Goal: Task Accomplishment & Management: Manage account settings

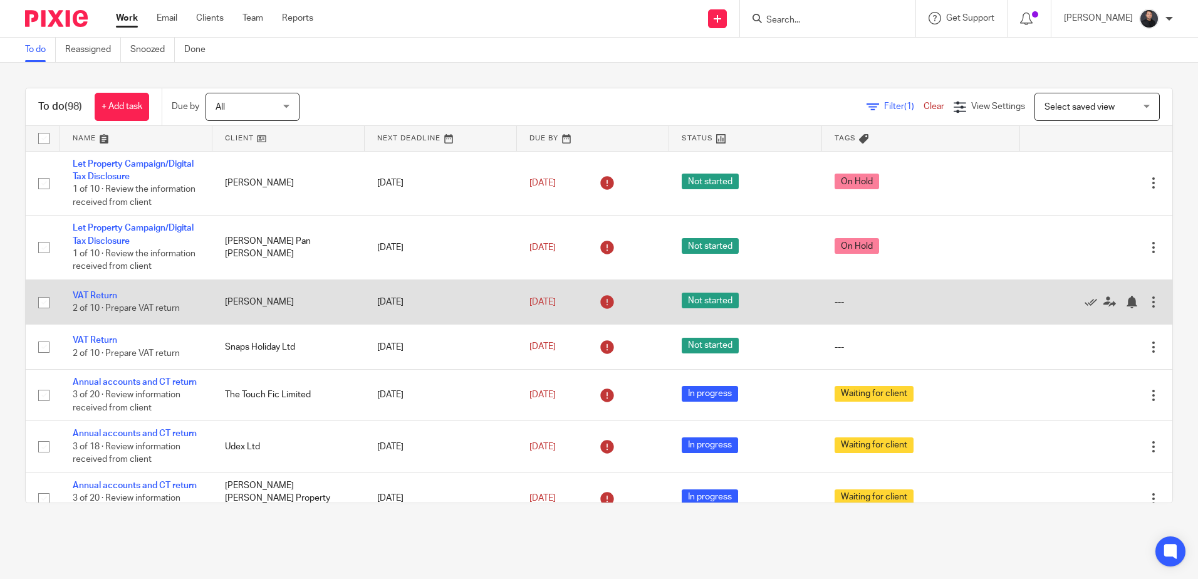
drag, startPoint x: 97, startPoint y: 319, endPoint x: 106, endPoint y: 307, distance: 15.7
click at [97, 300] on link "VAT Return" at bounding box center [95, 295] width 44 height 9
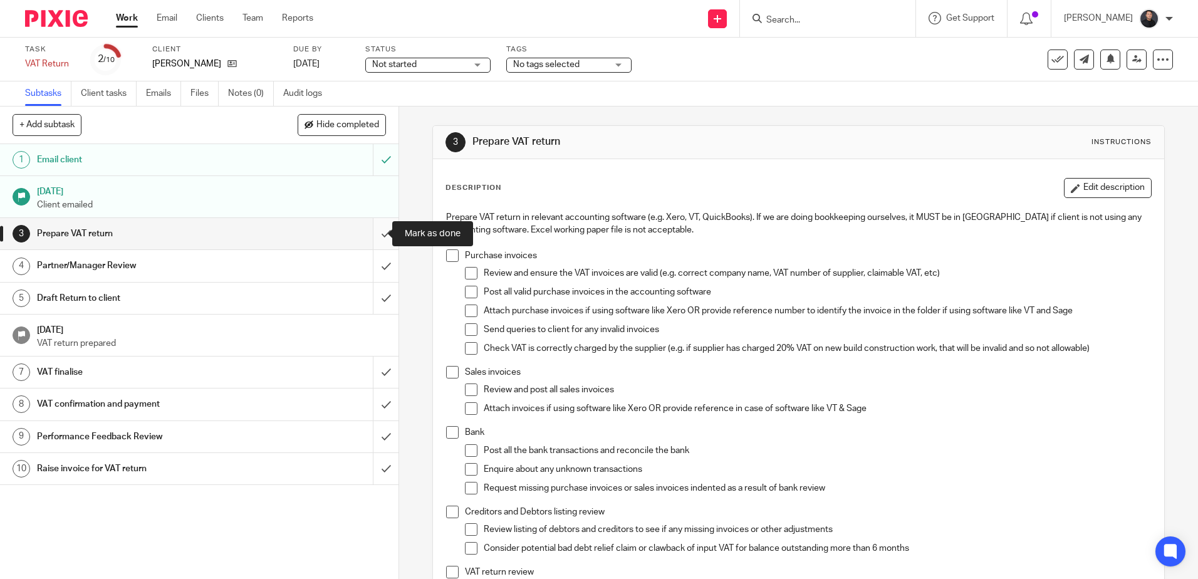
click at [377, 234] on input "submit" at bounding box center [199, 233] width 398 height 31
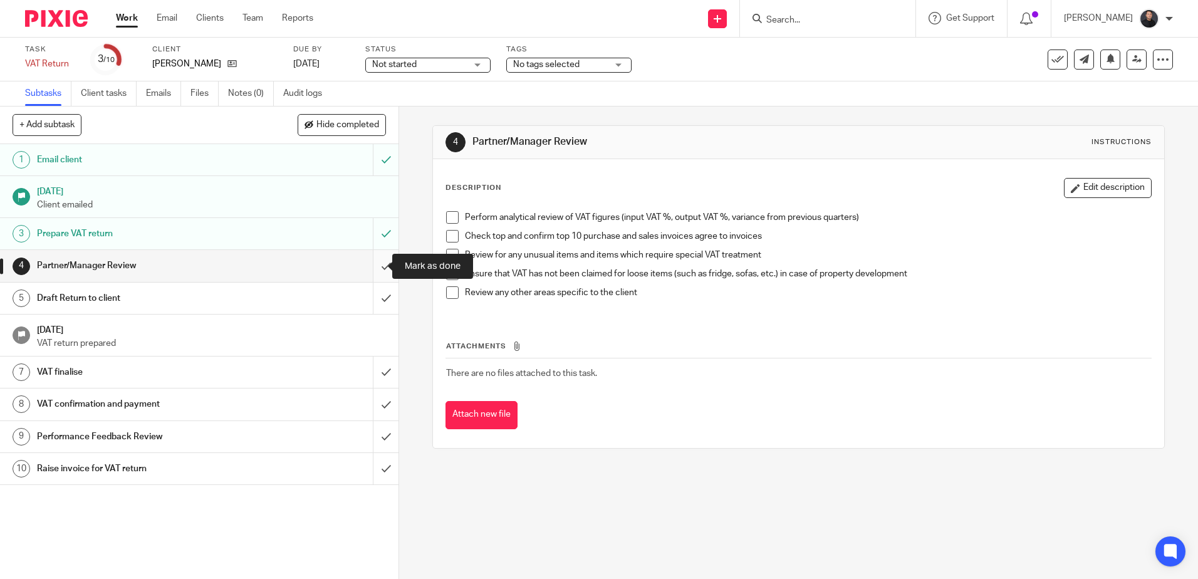
click at [367, 262] on input "submit" at bounding box center [199, 265] width 398 height 31
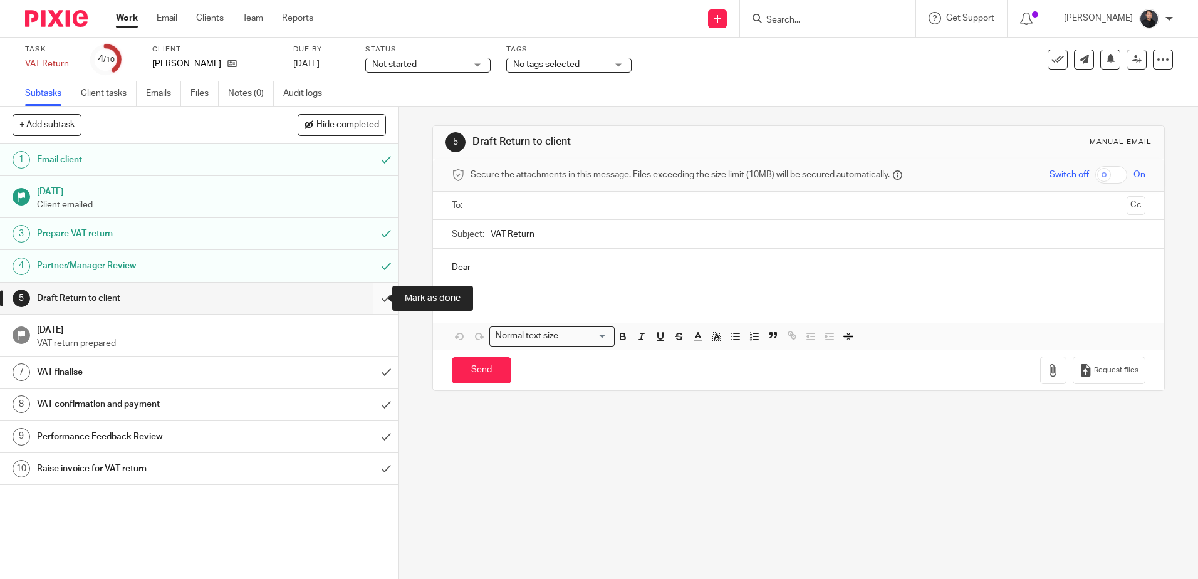
click at [373, 303] on input "submit" at bounding box center [199, 298] width 398 height 31
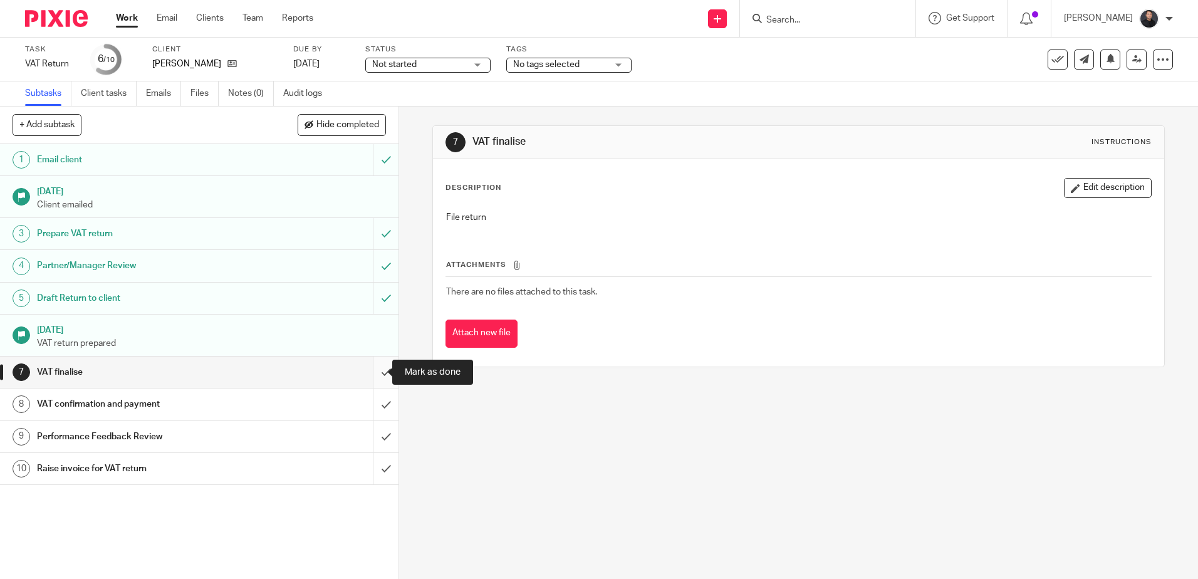
click at [370, 373] on input "submit" at bounding box center [199, 371] width 398 height 31
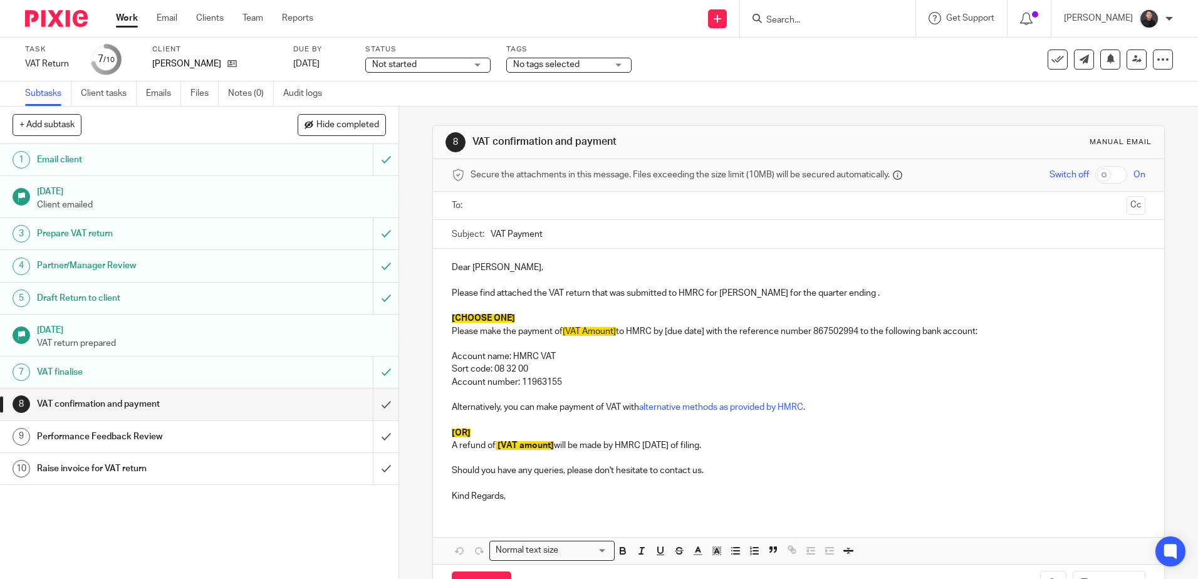
click at [686, 374] on p "Sort code: 08 32 00" at bounding box center [798, 369] width 693 height 13
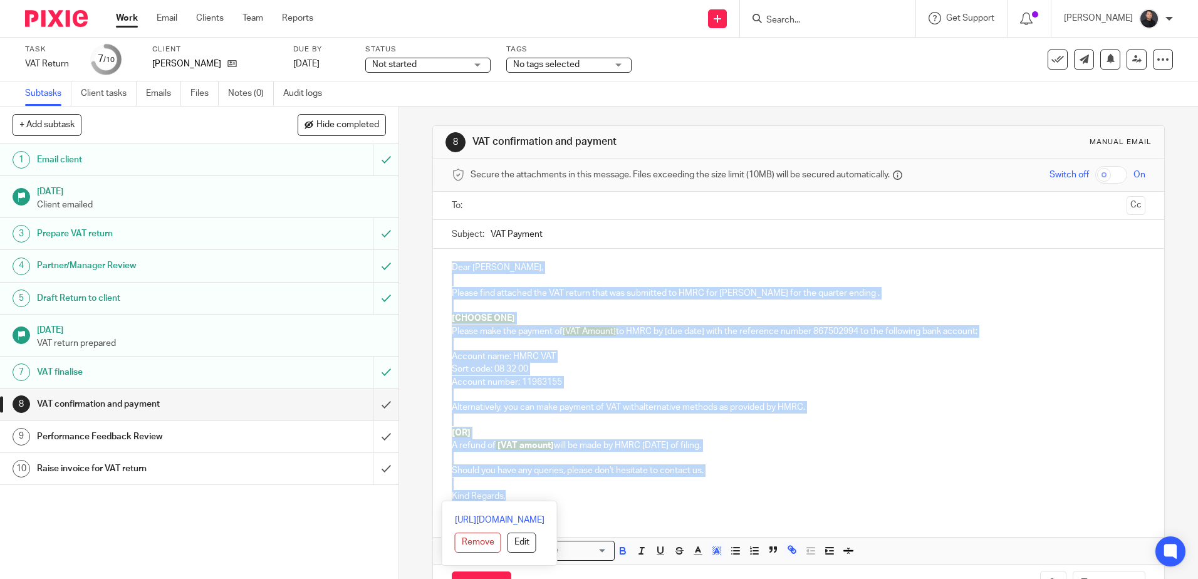
drag, startPoint x: 506, startPoint y: 499, endPoint x: 447, endPoint y: 271, distance: 235.0
click at [447, 271] on div "Dear Jacqueline, Please find attached the VAT return that was submitted to HMRC…" at bounding box center [798, 380] width 730 height 263
copy div "Dear Jacqueline, Please find attached the VAT return that was submitted to HMRC…"
click at [373, 404] on input "submit" at bounding box center [199, 403] width 398 height 31
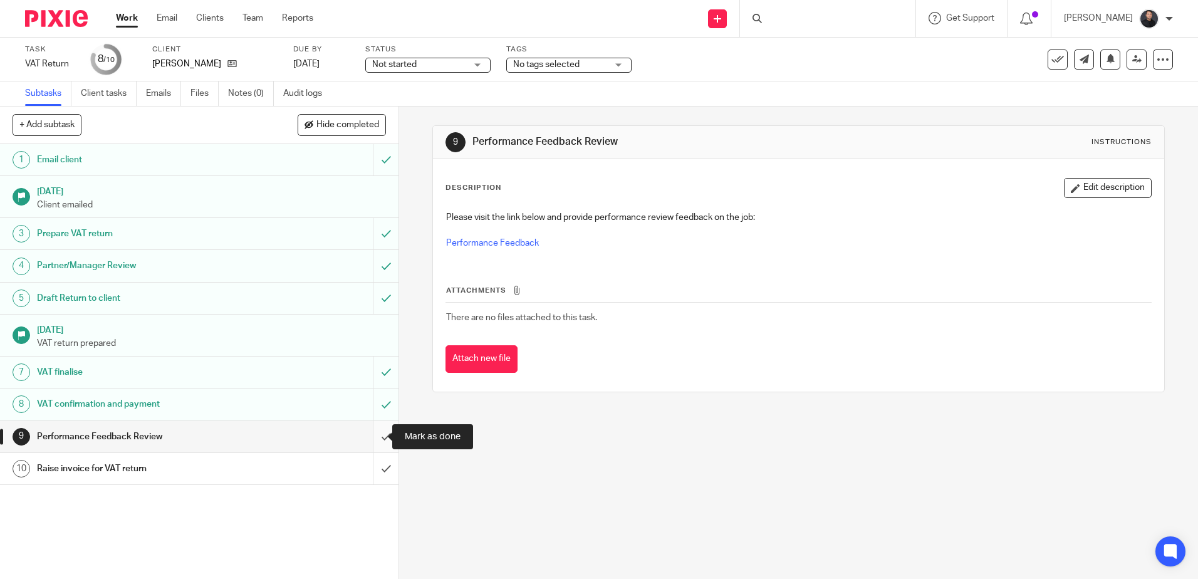
click at [366, 434] on input "submit" at bounding box center [199, 436] width 398 height 31
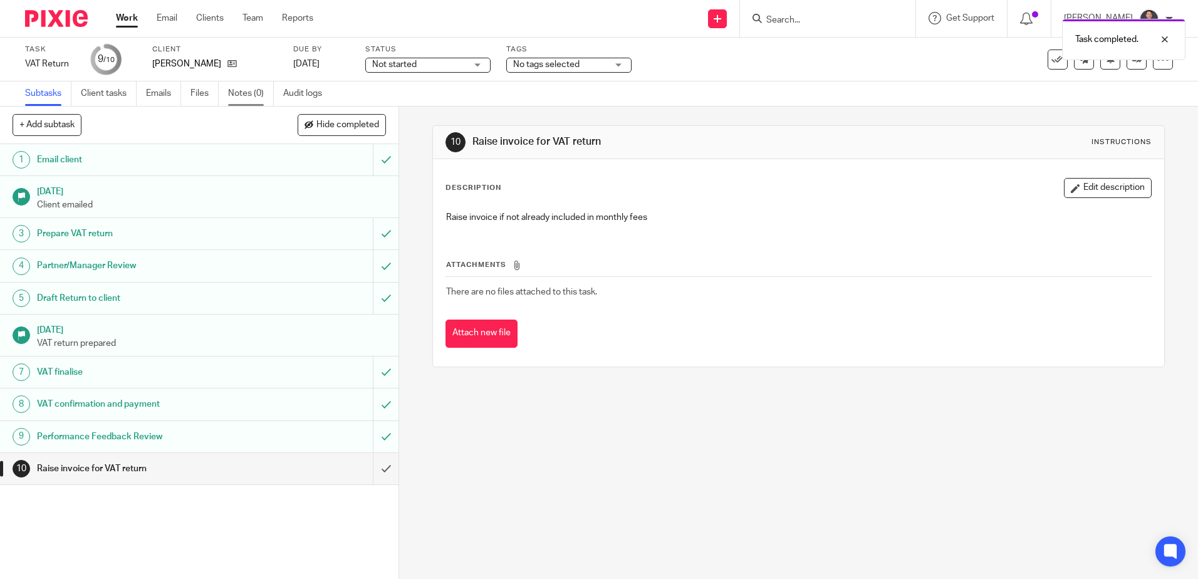
drag, startPoint x: 246, startPoint y: 93, endPoint x: 247, endPoint y: 12, distance: 81.5
click at [246, 93] on link "Notes (0)" at bounding box center [251, 93] width 46 height 24
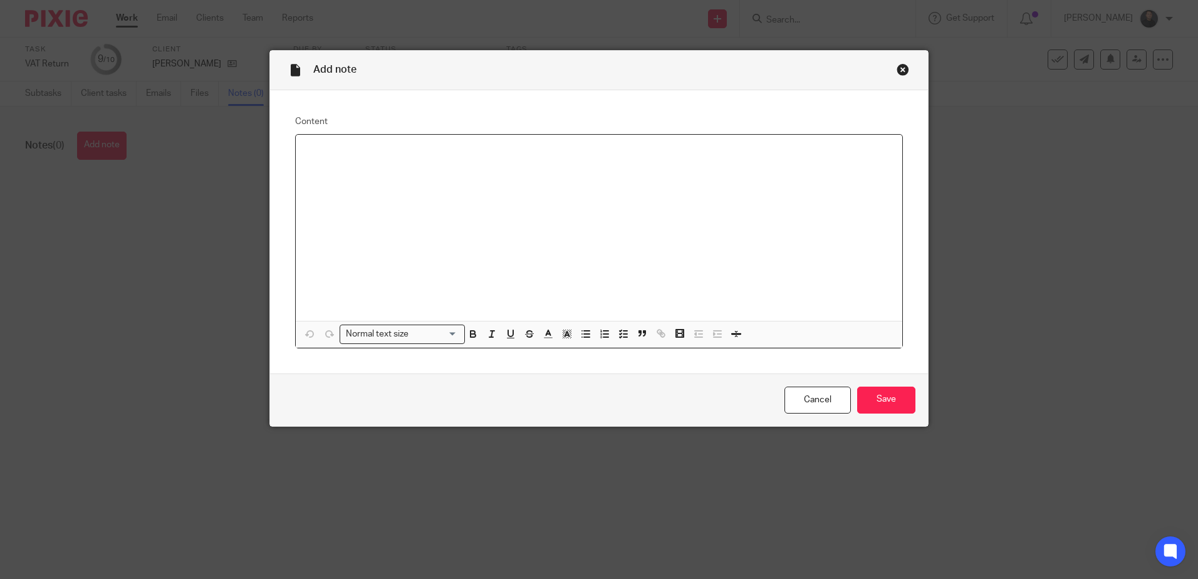
click at [399, 165] on div at bounding box center [599, 228] width 606 height 186
click at [874, 397] on input "Save" at bounding box center [886, 399] width 58 height 27
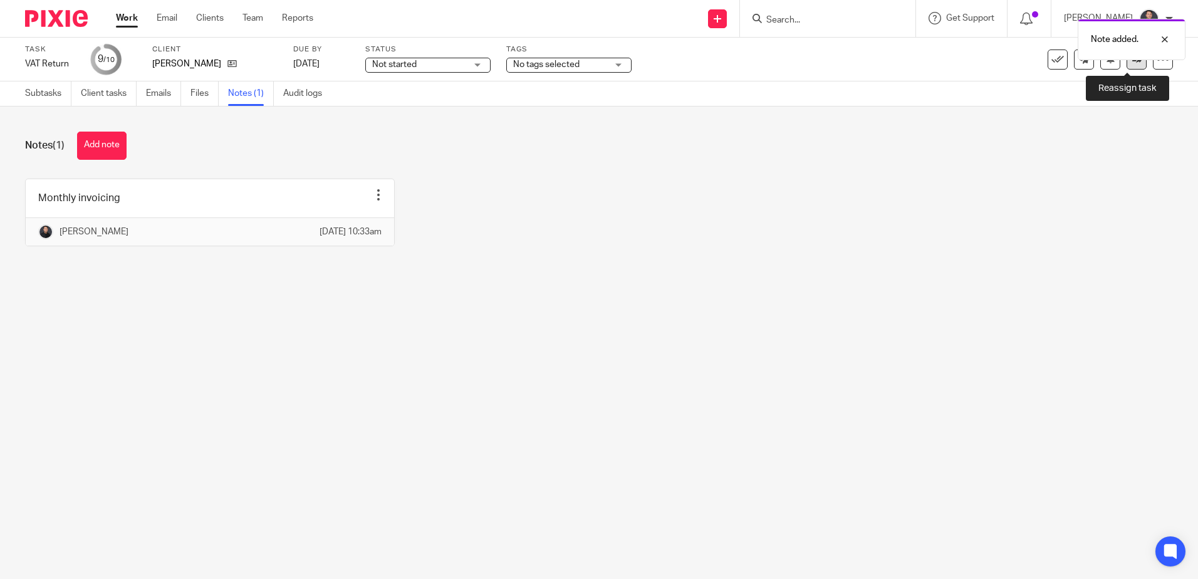
click at [1132, 63] on icon at bounding box center [1136, 58] width 9 height 9
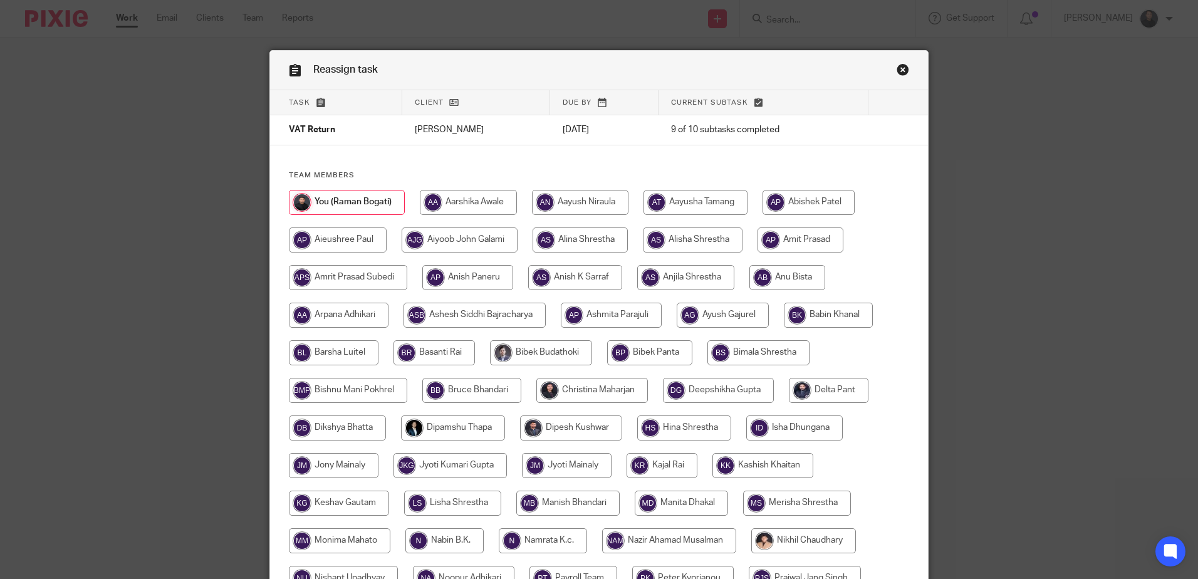
scroll to position [391, 0]
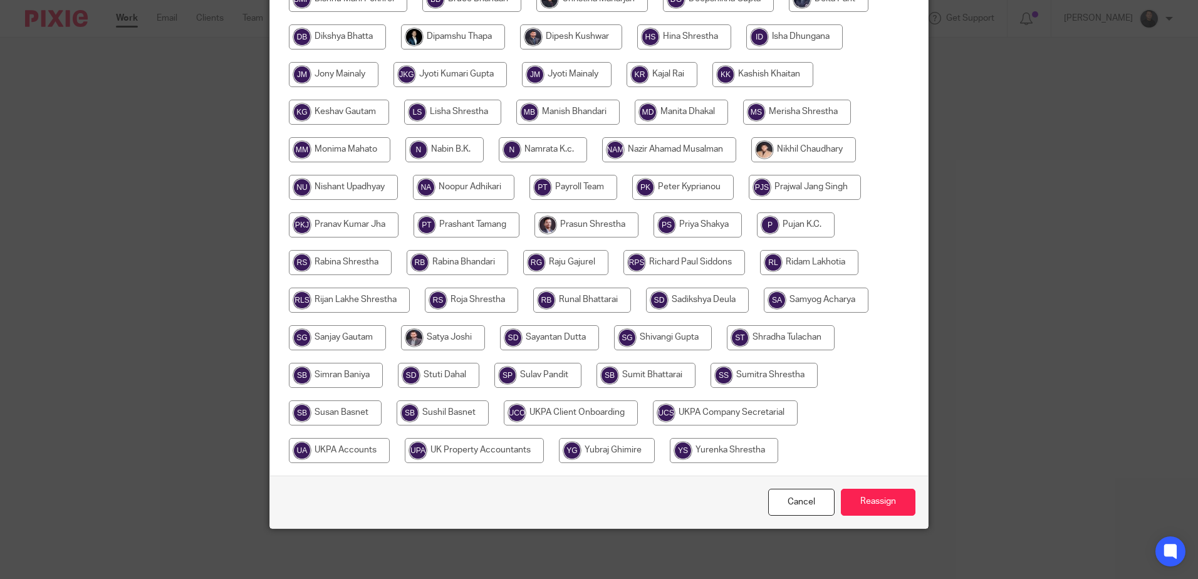
click at [343, 454] on input "radio" at bounding box center [339, 450] width 101 height 25
radio input "true"
click at [898, 505] on input "Reassign" at bounding box center [878, 502] width 75 height 27
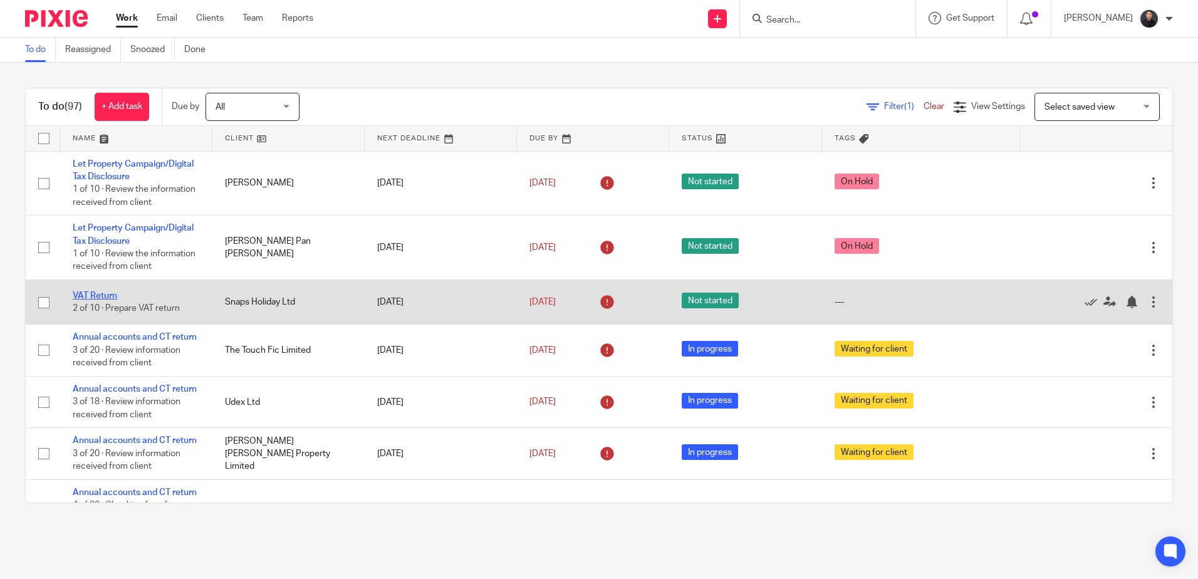
click at [97, 300] on link "VAT Return" at bounding box center [95, 295] width 44 height 9
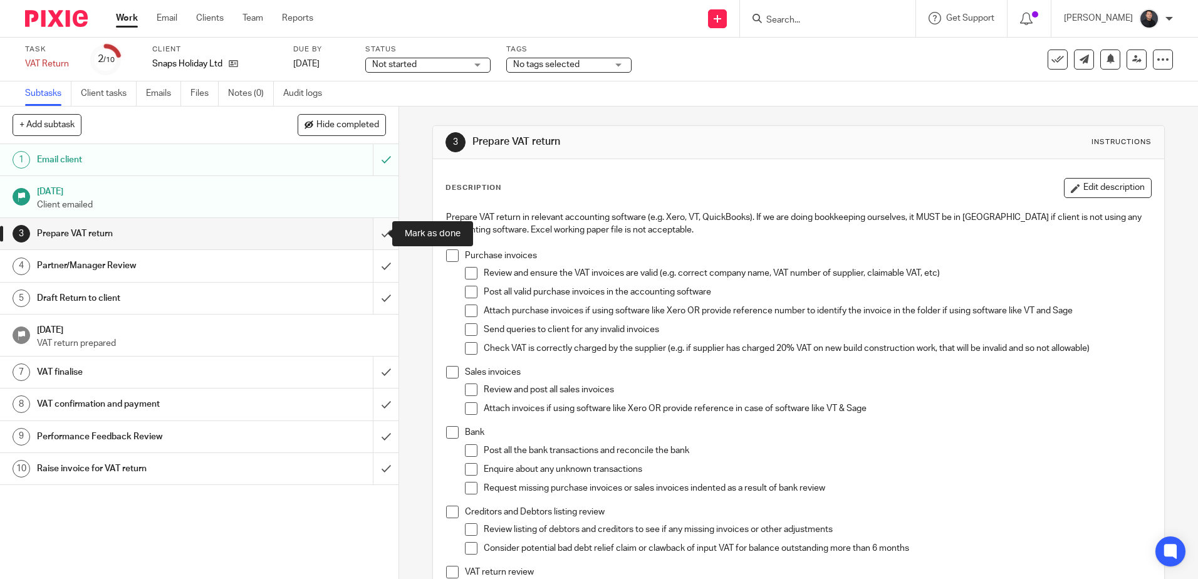
click at [370, 229] on input "submit" at bounding box center [199, 233] width 398 height 31
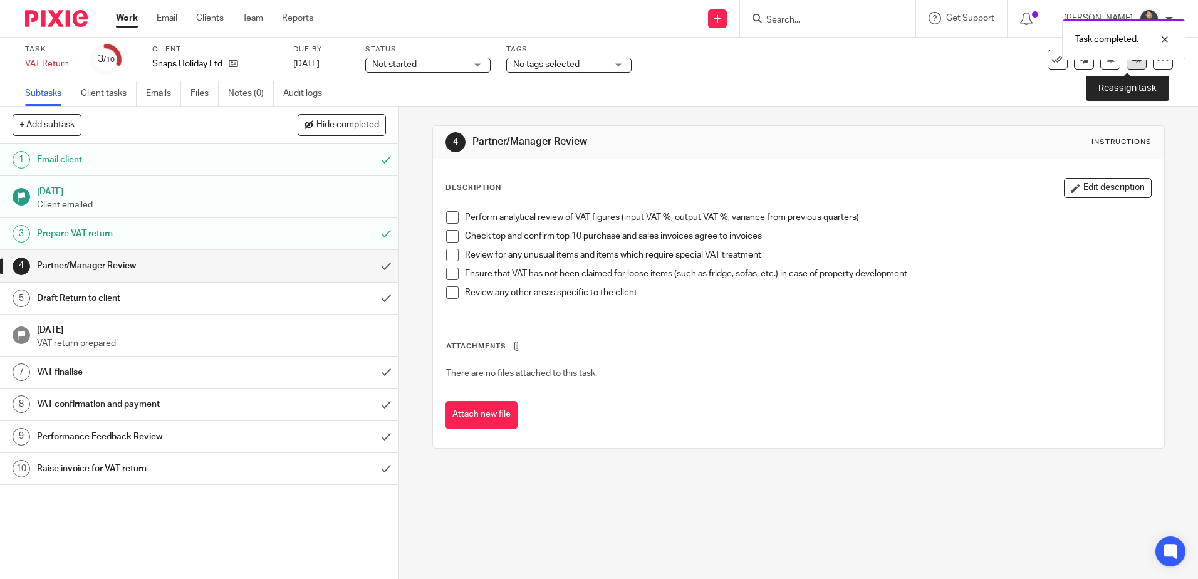
click at [1130, 66] on link at bounding box center [1136, 59] width 20 height 20
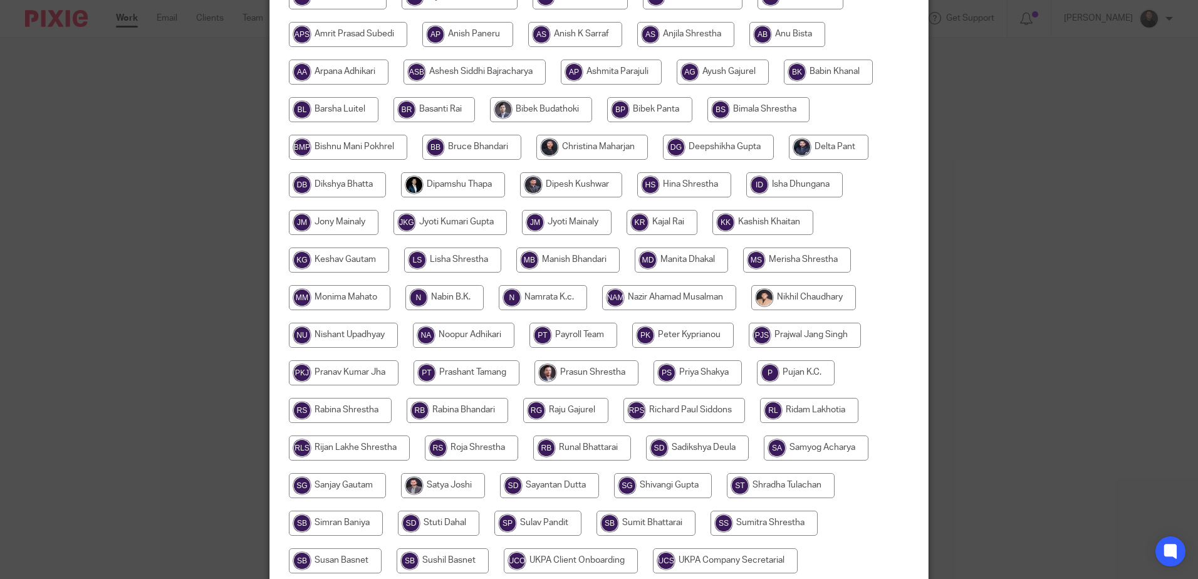
scroll to position [125, 0]
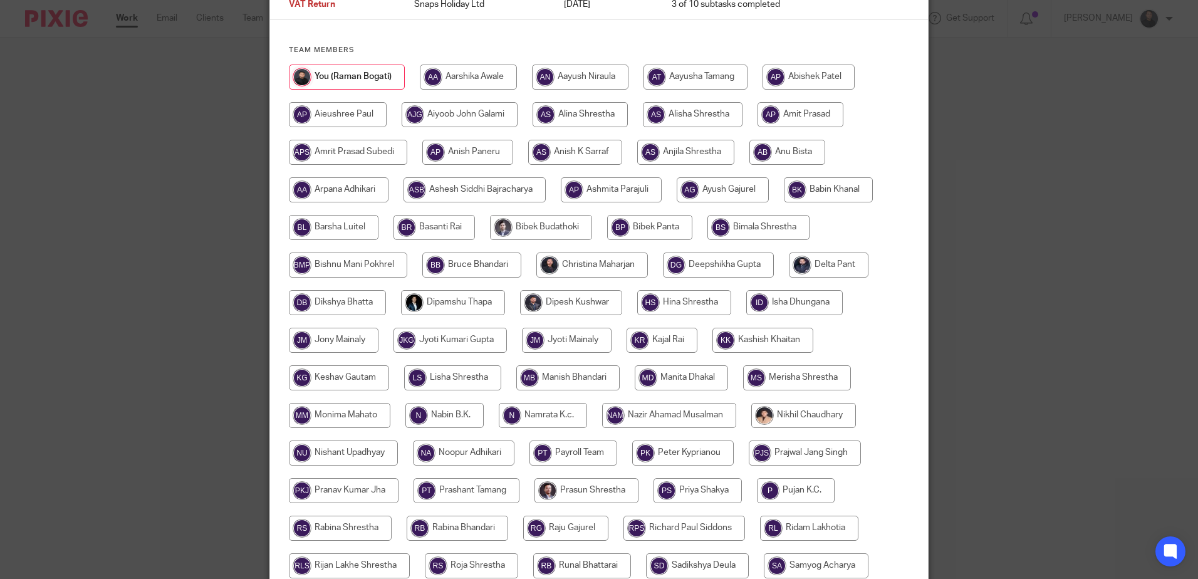
click at [594, 255] on input "radio" at bounding box center [591, 264] width 111 height 25
radio input "true"
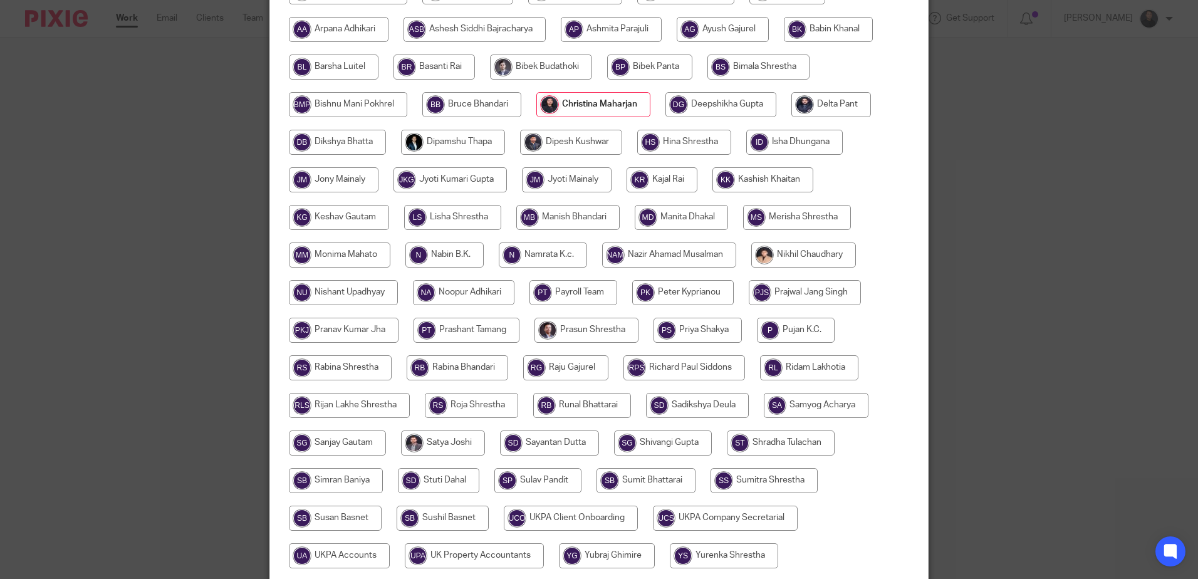
scroll to position [391, 0]
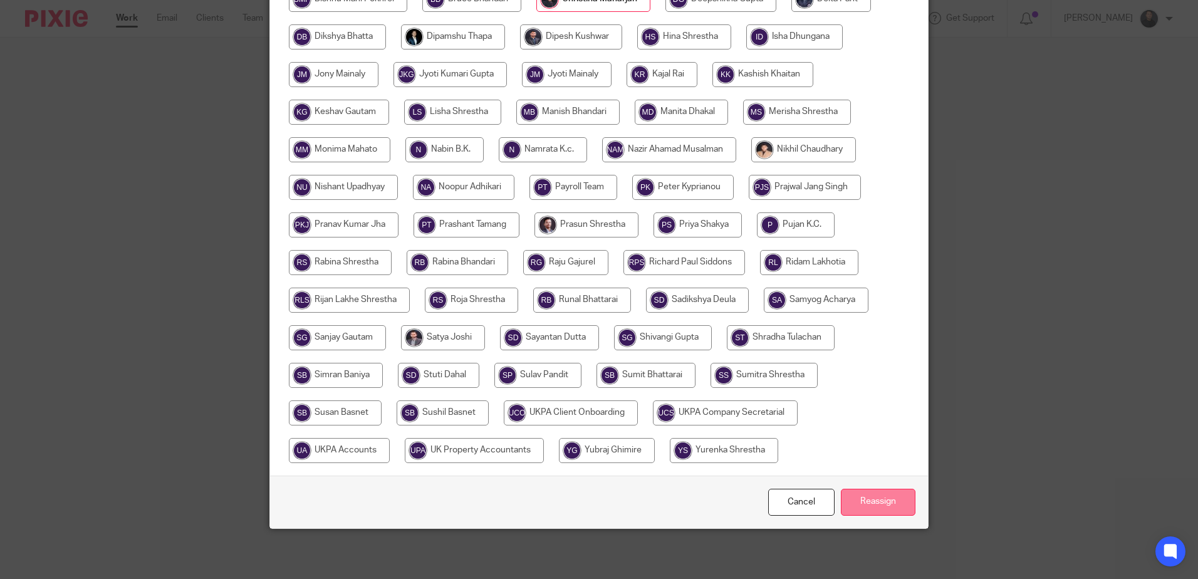
click at [864, 504] on input "Reassign" at bounding box center [878, 502] width 75 height 27
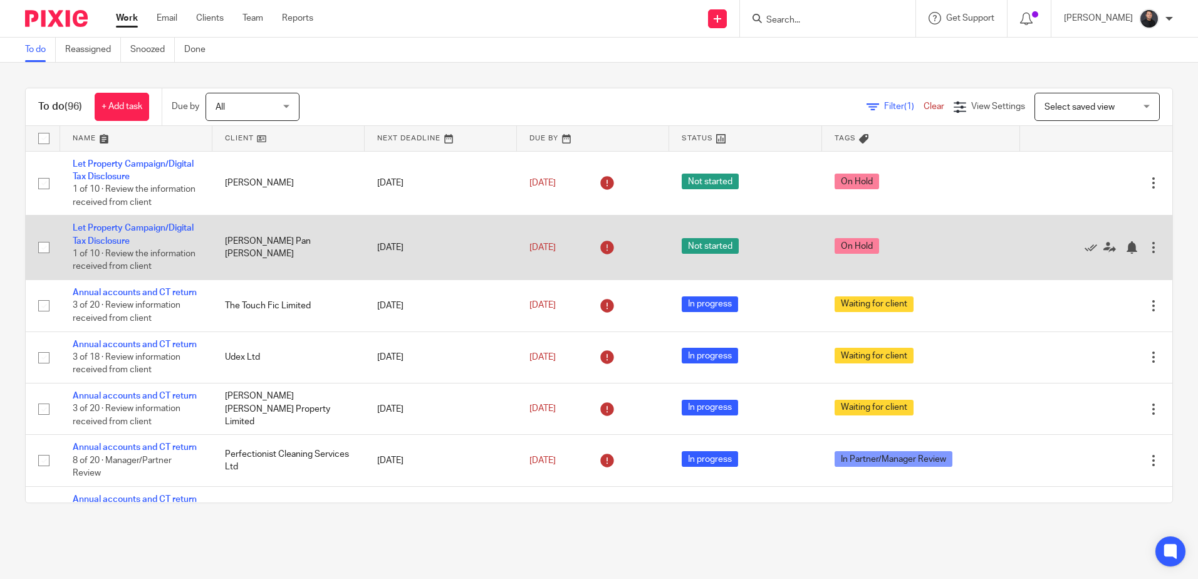
drag, startPoint x: 115, startPoint y: 318, endPoint x: 143, endPoint y: 291, distance: 39.0
click at [115, 297] on link "Annual accounts and CT return" at bounding box center [135, 292] width 124 height 9
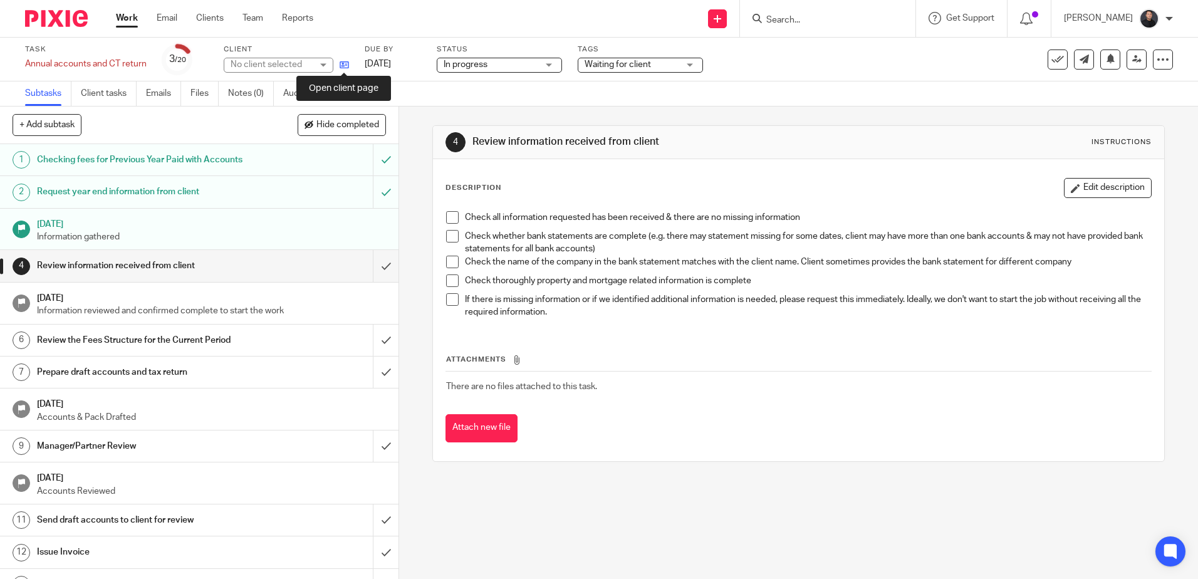
click at [341, 63] on icon at bounding box center [344, 64] width 9 height 9
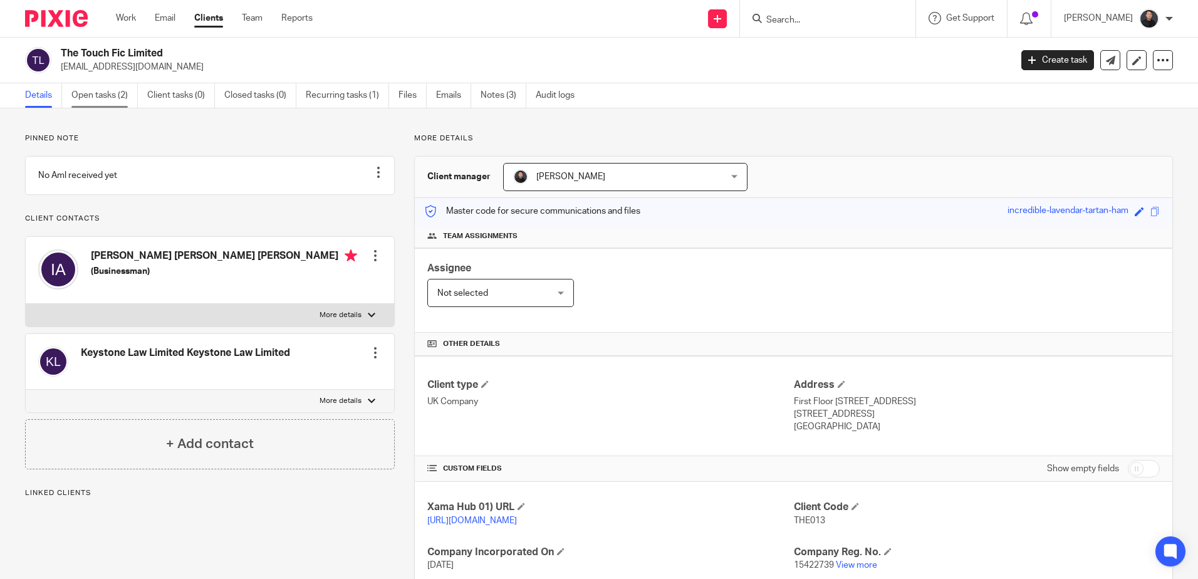
click at [90, 99] on link "Open tasks (2)" at bounding box center [104, 95] width 66 height 24
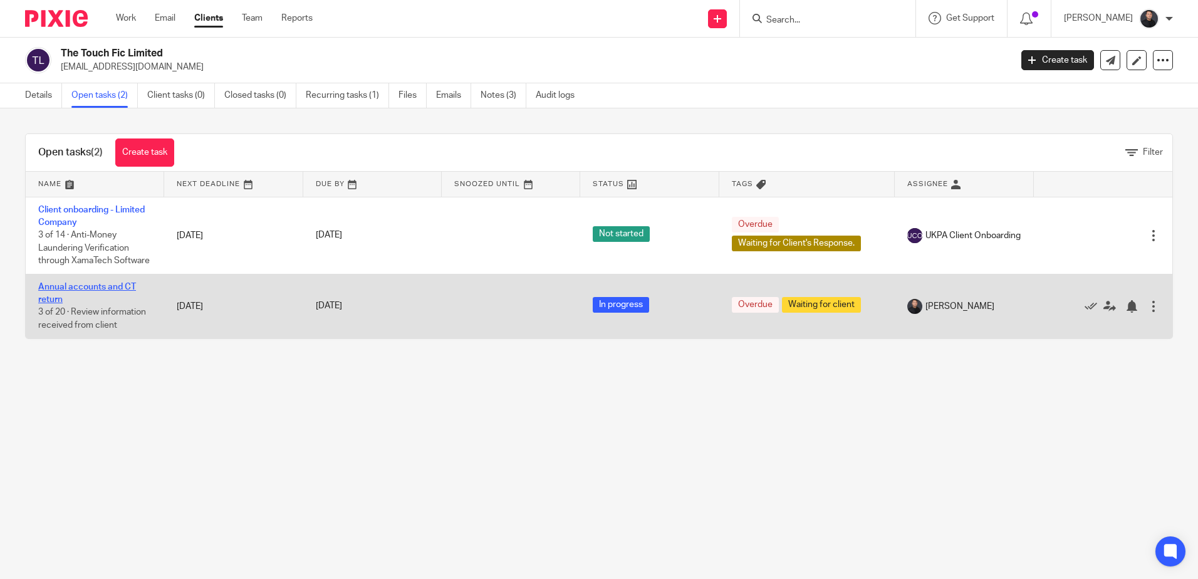
click at [80, 301] on link "Annual accounts and CT return" at bounding box center [87, 293] width 98 height 21
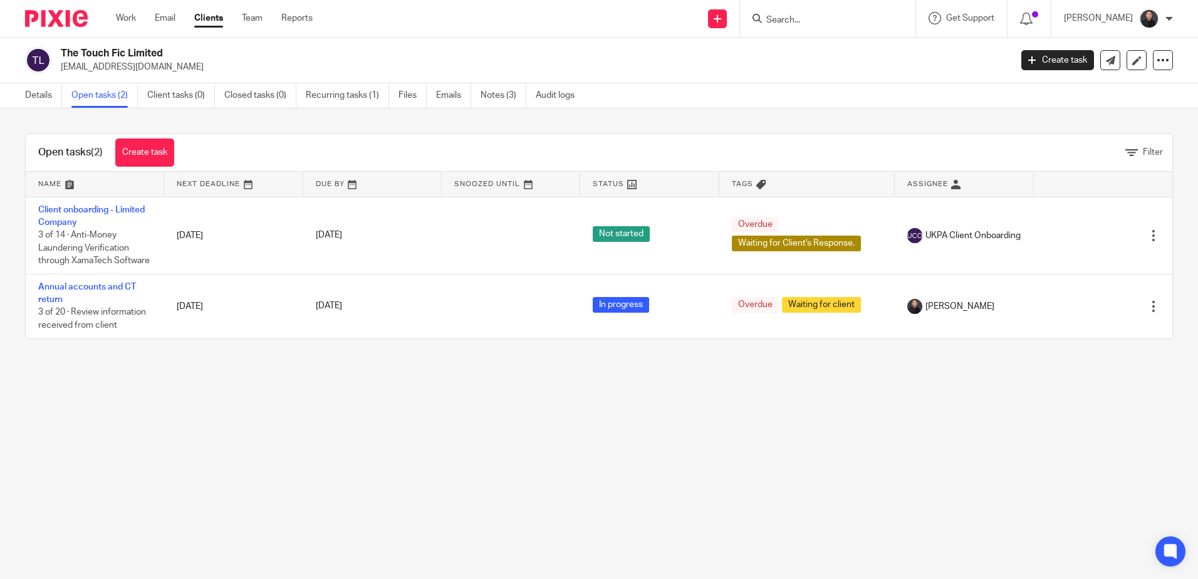
click at [103, 300] on link "Annual accounts and CT return" at bounding box center [87, 293] width 98 height 21
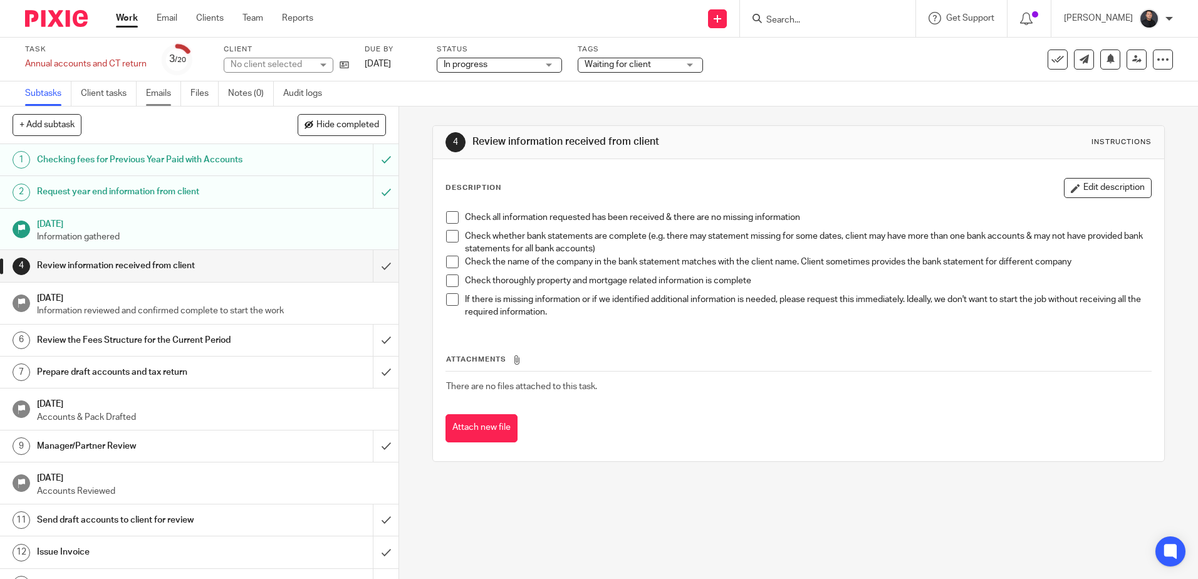
click at [168, 89] on link "Emails" at bounding box center [163, 93] width 35 height 24
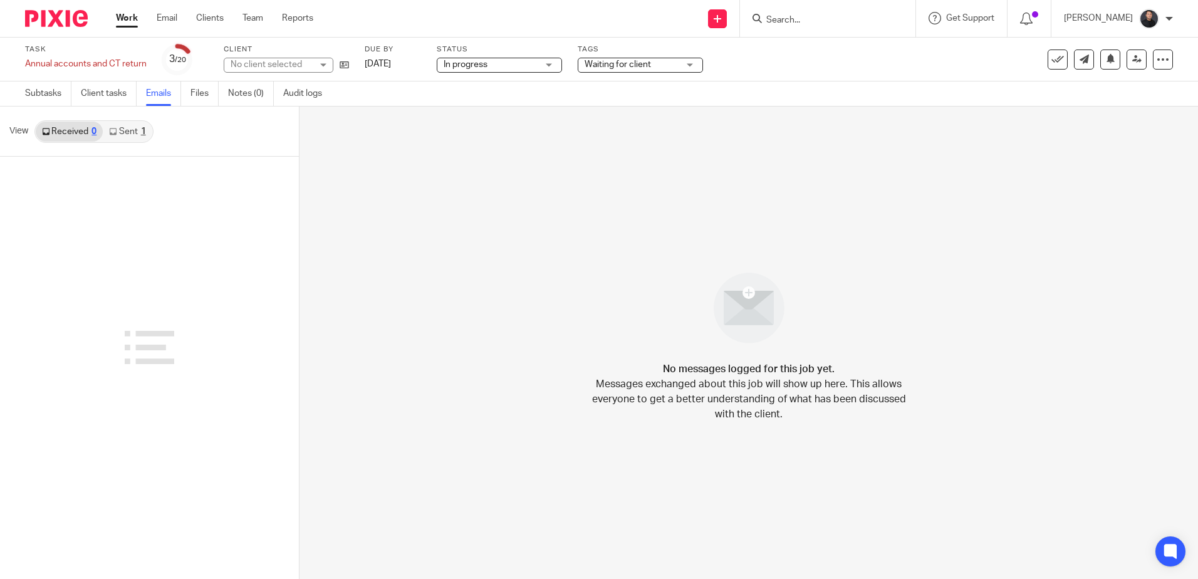
click at [122, 133] on link "Sent 1" at bounding box center [127, 132] width 49 height 20
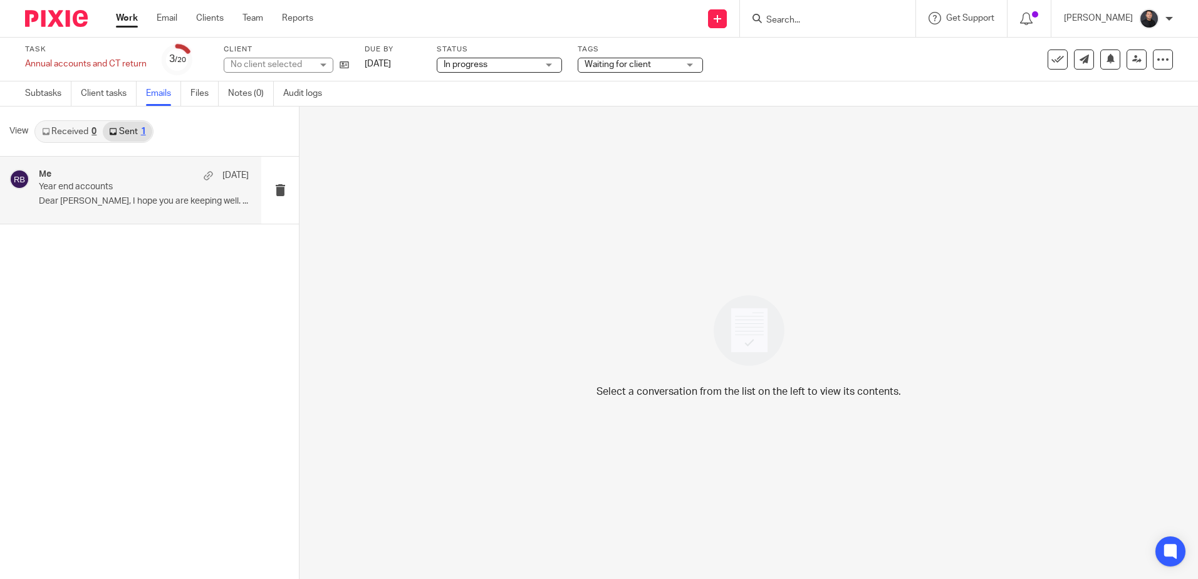
click at [115, 192] on p "Year end accounts" at bounding box center [123, 187] width 168 height 11
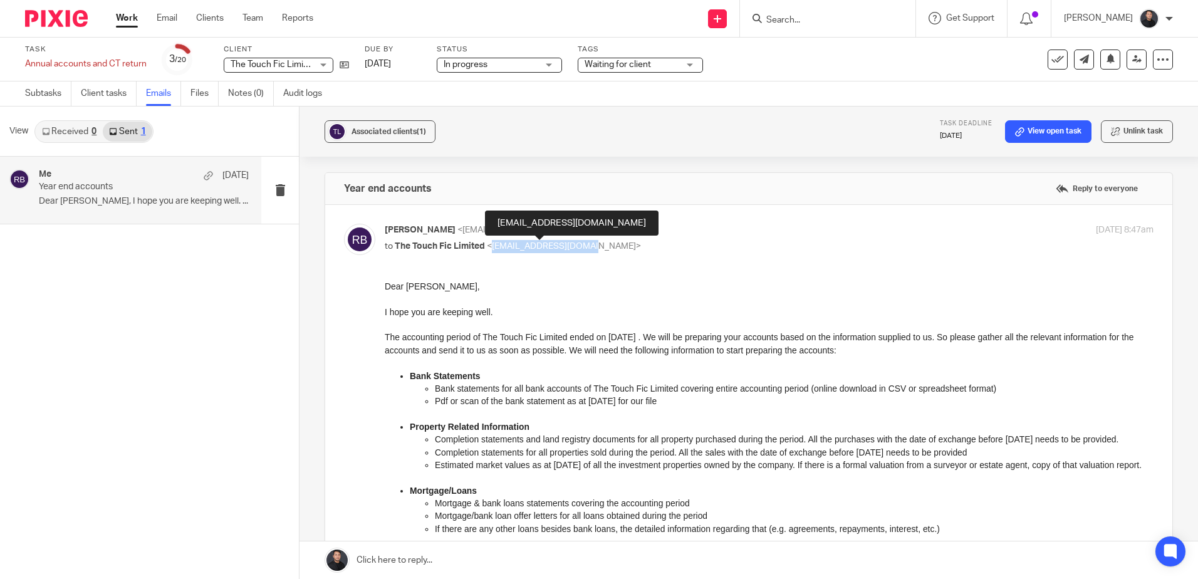
drag, startPoint x: 490, startPoint y: 246, endPoint x: 588, endPoint y: 244, distance: 97.7
click at [588, 244] on span "<ibyahya33@outlook.com>" at bounding box center [564, 246] width 154 height 9
copy span "ibyahya33@outlook.com"
click at [344, 65] on icon at bounding box center [344, 64] width 9 height 9
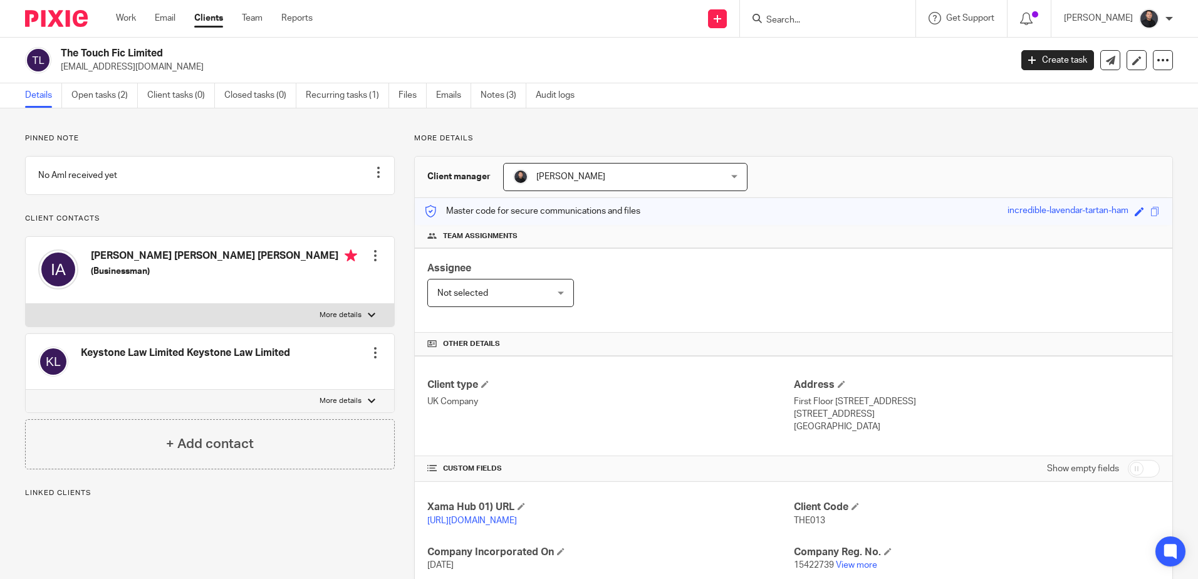
click at [369, 319] on div at bounding box center [372, 315] width 8 height 8
click at [26, 304] on input "More details" at bounding box center [25, 303] width 1 height 1
checkbox input "true"
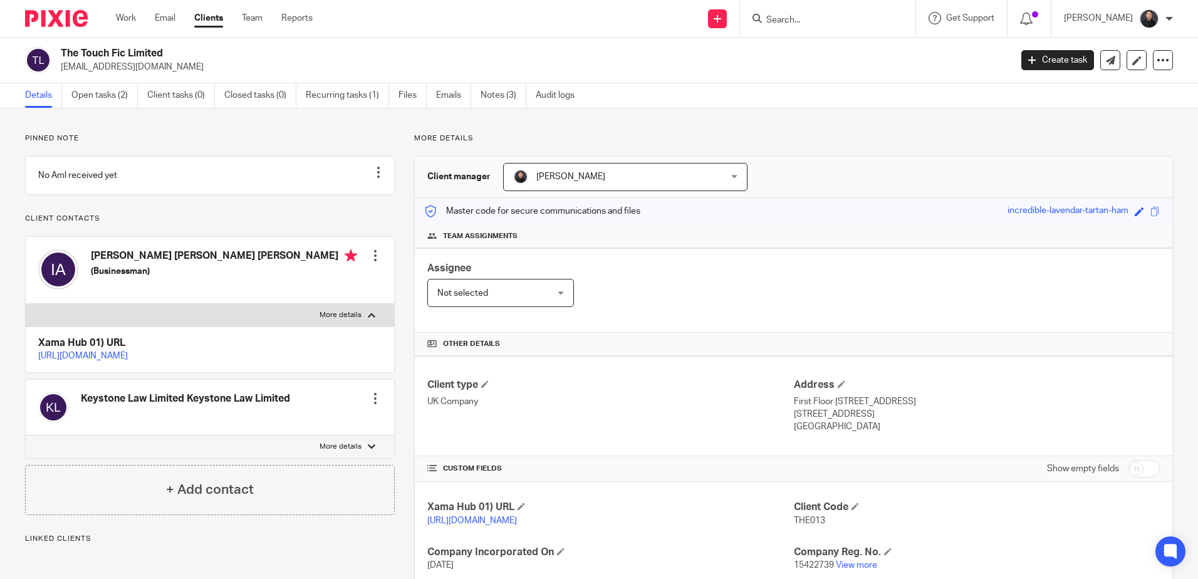
click at [370, 262] on div at bounding box center [375, 255] width 13 height 13
click at [310, 294] on link "Edit contact" at bounding box center [316, 297] width 120 height 18
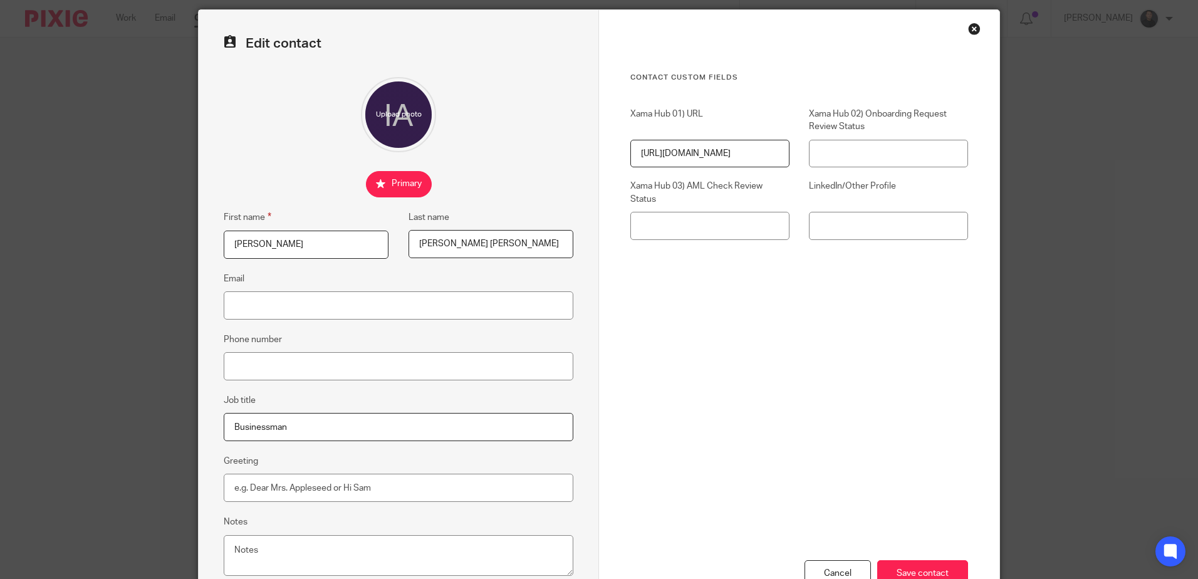
scroll to position [63, 0]
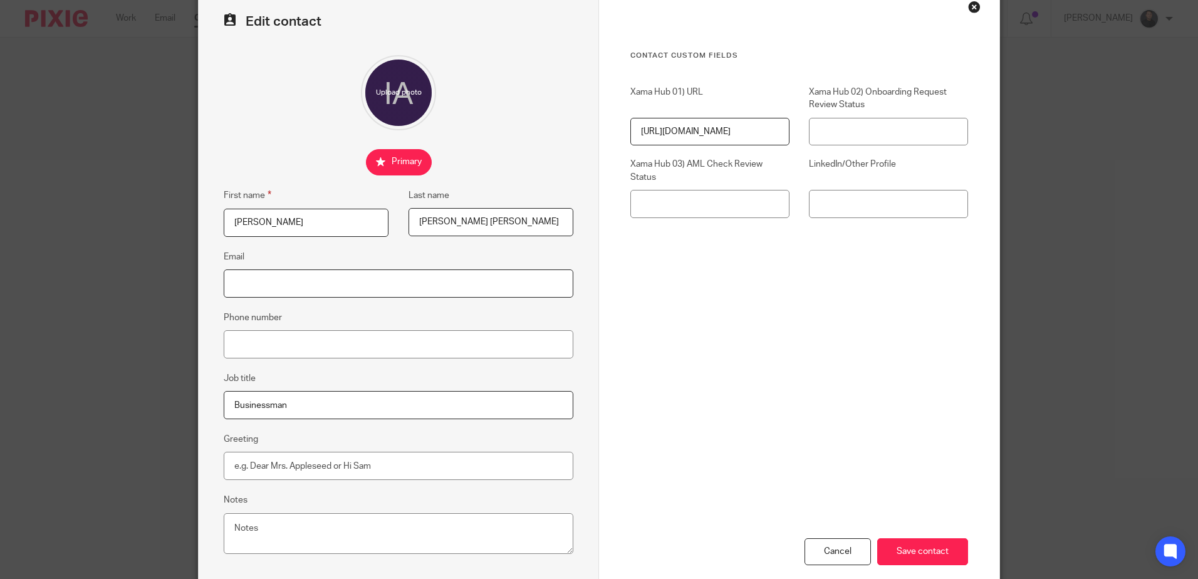
click at [259, 287] on input "Email" at bounding box center [399, 283] width 350 height 28
paste input "[EMAIL_ADDRESS][DOMAIN_NAME]"
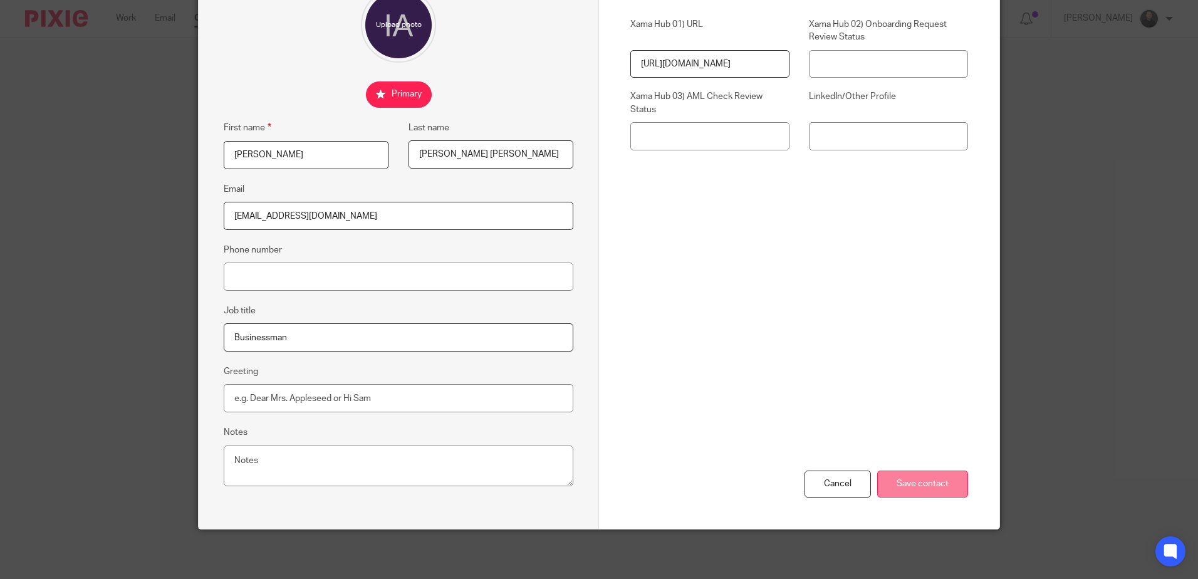
scroll to position [131, 0]
type input "[EMAIL_ADDRESS][DOMAIN_NAME]"
click at [899, 484] on input "Save contact" at bounding box center [922, 483] width 91 height 27
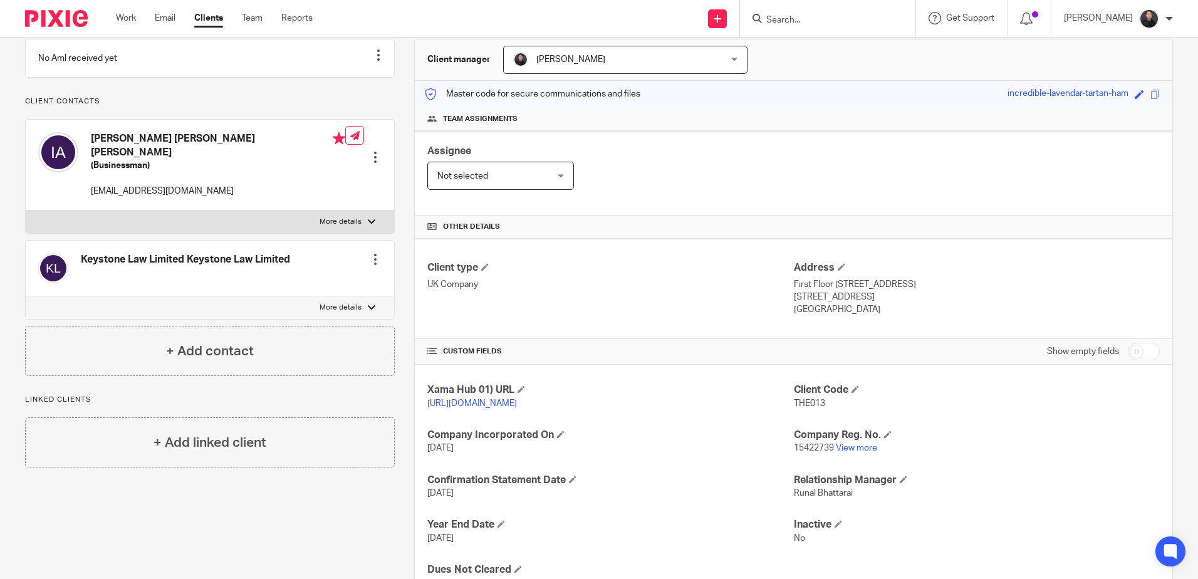
scroll to position [185, 0]
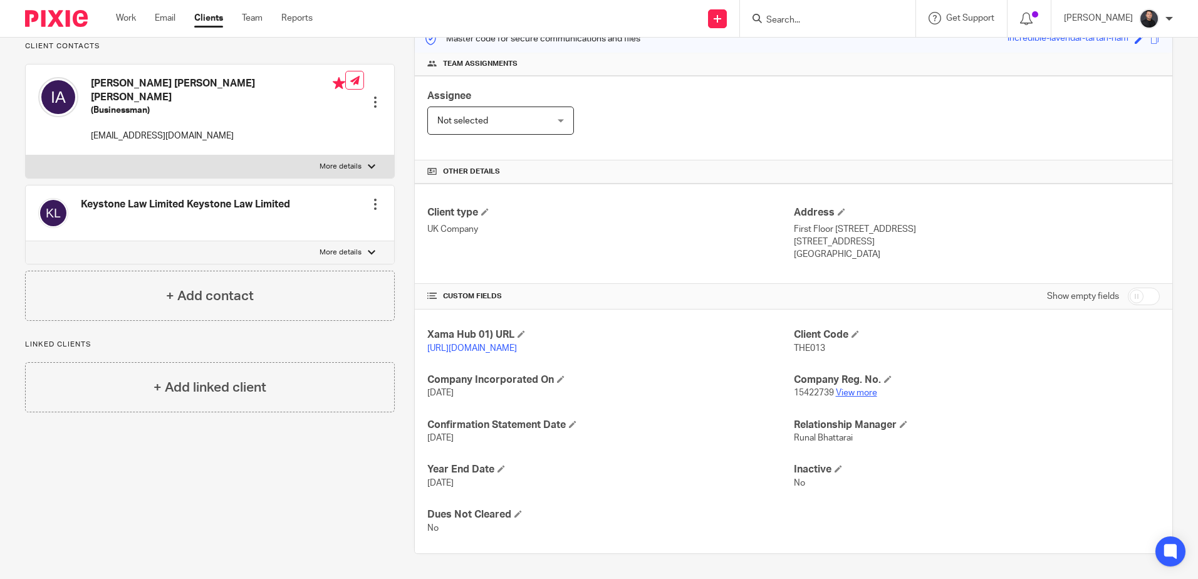
click at [846, 395] on link "View more" at bounding box center [856, 392] width 41 height 9
